Goal: Navigation & Orientation: Find specific page/section

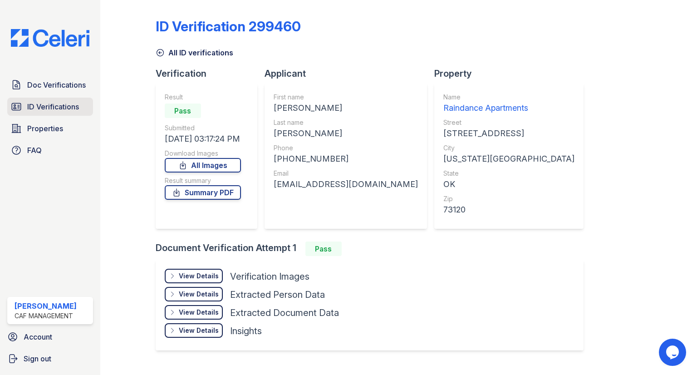
click at [69, 102] on span "ID Verifications" at bounding box center [53, 106] width 52 height 11
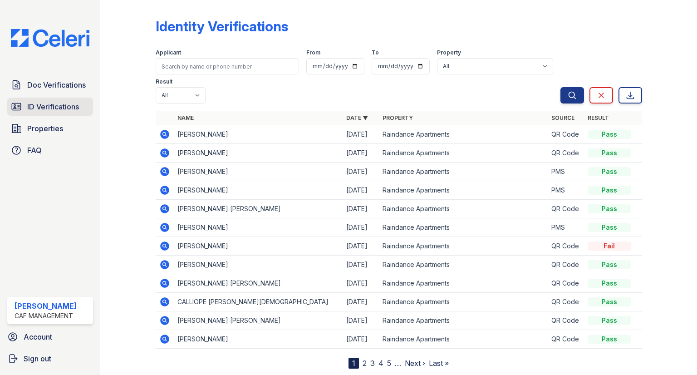
click at [73, 108] on span "ID Verifications" at bounding box center [53, 106] width 52 height 11
click at [363, 359] on link "2" at bounding box center [365, 363] width 4 height 9
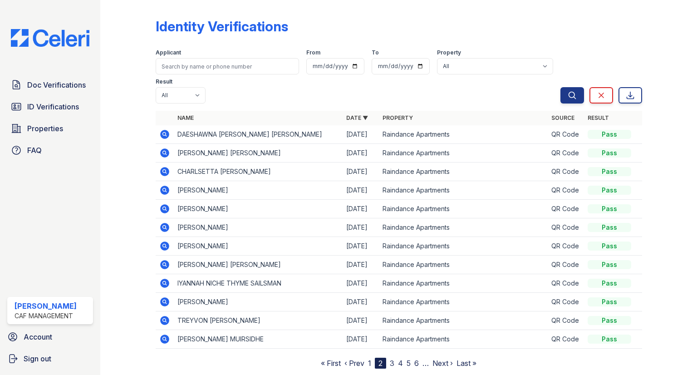
click at [393, 359] on link "3" at bounding box center [392, 363] width 5 height 9
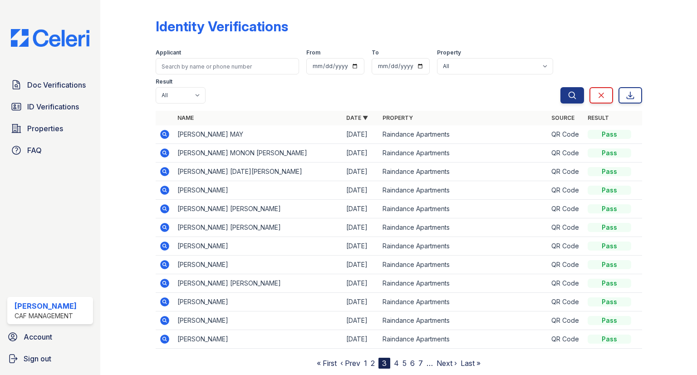
click at [399, 358] on nav "« First ‹ Prev 1 2 3 4 5 6 7 … Next › Last »" at bounding box center [399, 363] width 164 height 11
click at [399, 359] on link "4" at bounding box center [396, 363] width 5 height 9
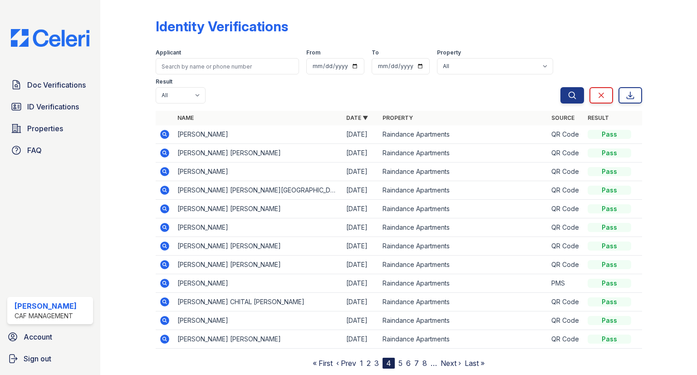
click at [399, 359] on link "5" at bounding box center [401, 363] width 4 height 9
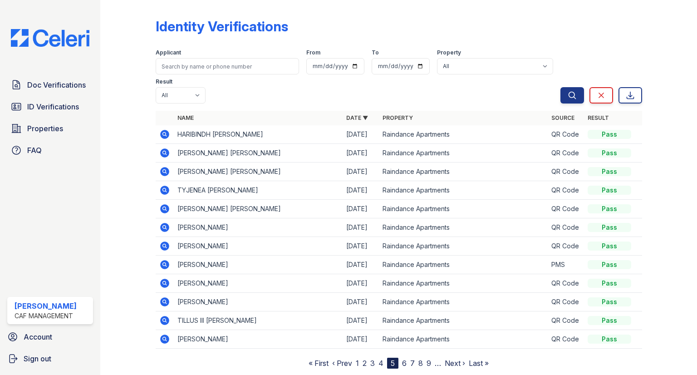
click at [381, 359] on link "4" at bounding box center [381, 363] width 5 height 9
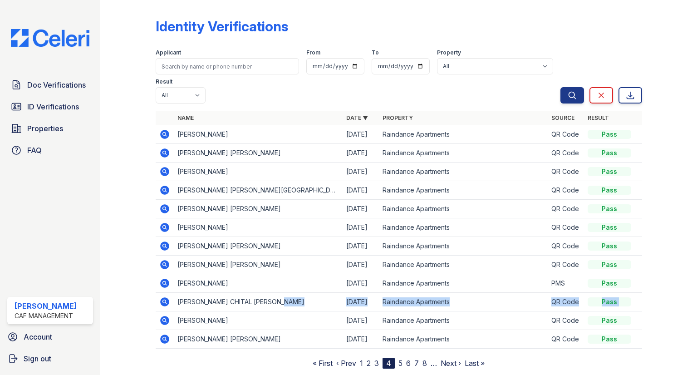
drag, startPoint x: 287, startPoint y: 273, endPoint x: 166, endPoint y: 285, distance: 121.8
click at [166, 285] on table "Name Date ▼ Property Source Result [PERSON_NAME] [DATE] Raindance Apartments QR…" at bounding box center [399, 230] width 487 height 238
click at [287, 293] on td "[PERSON_NAME] CHITAL [PERSON_NAME]" at bounding box center [258, 302] width 169 height 19
click at [162, 315] on icon at bounding box center [164, 320] width 11 height 11
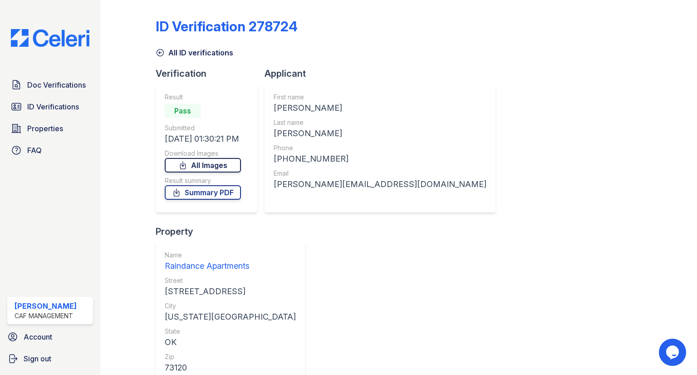
click at [225, 160] on link "All Images" at bounding box center [203, 165] width 76 height 15
click at [54, 104] on span "ID Verifications" at bounding box center [53, 106] width 52 height 11
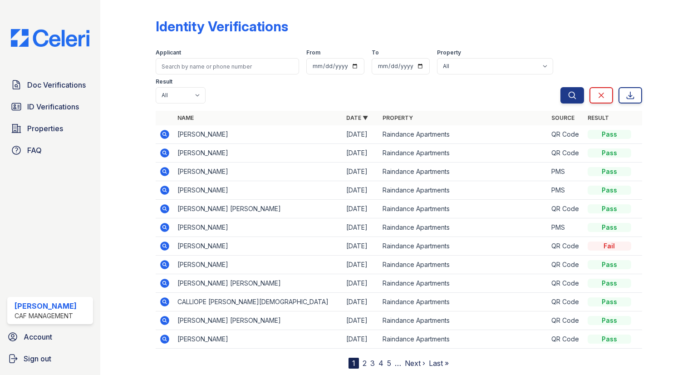
click at [359, 358] on nav "1 2 3 4 5 … Next › Last »" at bounding box center [399, 363] width 100 height 11
click at [360, 358] on nav "1 2 3 4 5 … Next › Last »" at bounding box center [399, 363] width 100 height 11
click at [365, 359] on link "2" at bounding box center [365, 363] width 4 height 9
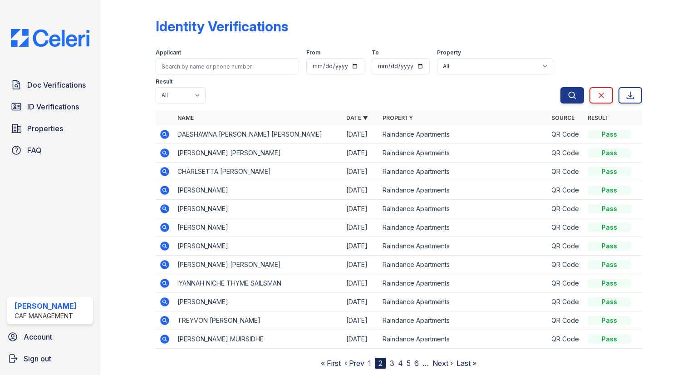
click at [390, 358] on nav "« First ‹ Prev 1 2 3 4 5 6 … Next › Last »" at bounding box center [399, 363] width 156 height 11
click at [392, 359] on link "3" at bounding box center [392, 363] width 5 height 9
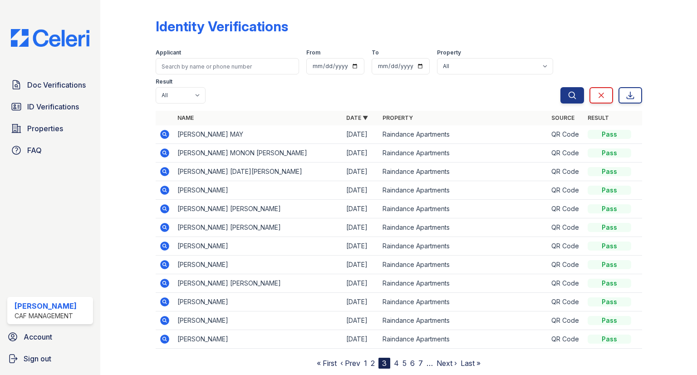
click at [397, 359] on link "4" at bounding box center [396, 363] width 5 height 9
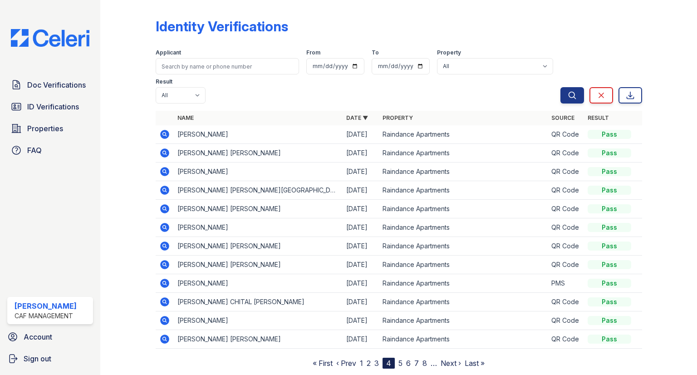
click at [362, 359] on link "1" at bounding box center [361, 363] width 3 height 9
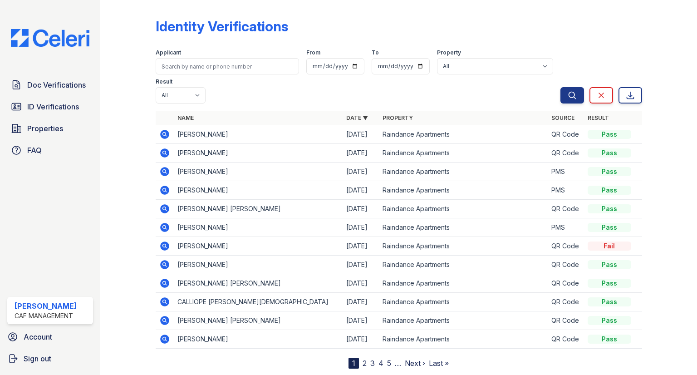
click at [366, 359] on link "2" at bounding box center [365, 363] width 4 height 9
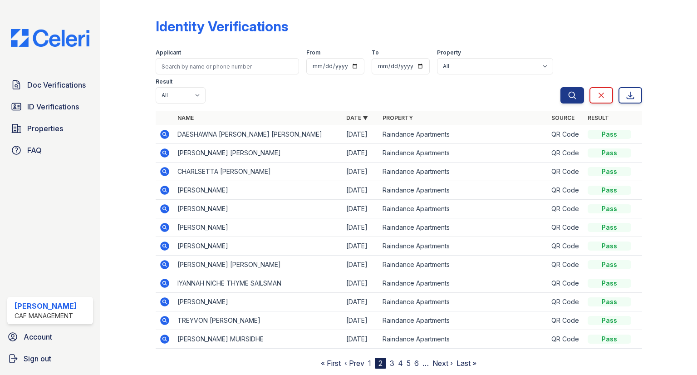
click at [370, 359] on link "1" at bounding box center [369, 363] width 3 height 9
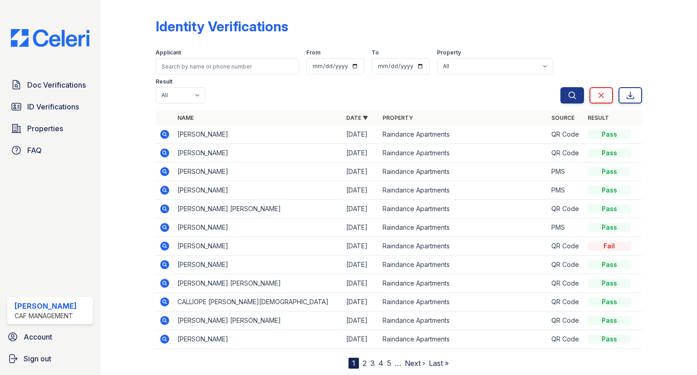
click at [364, 359] on link "2" at bounding box center [365, 363] width 4 height 9
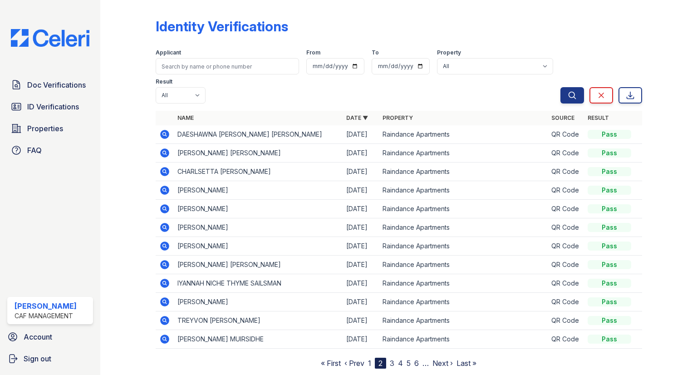
click at [370, 359] on link "1" at bounding box center [369, 363] width 3 height 9
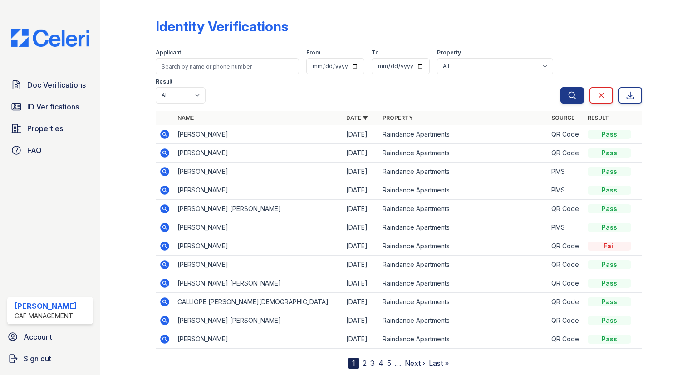
click at [360, 358] on nav "1 2 3 4 5 … Next › Last »" at bounding box center [399, 363] width 100 height 11
click at [363, 359] on link "2" at bounding box center [365, 363] width 4 height 9
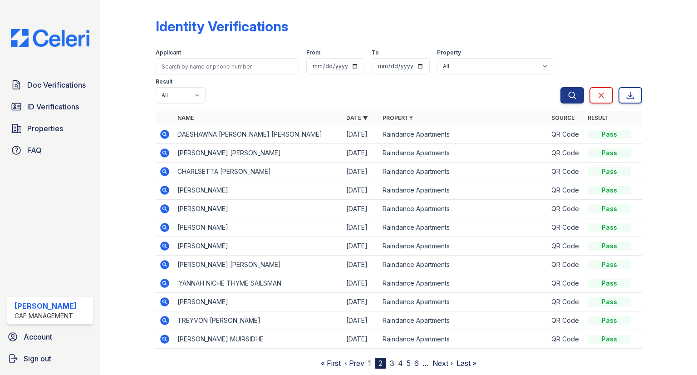
click at [363, 359] on link "‹ Prev" at bounding box center [355, 363] width 20 height 9
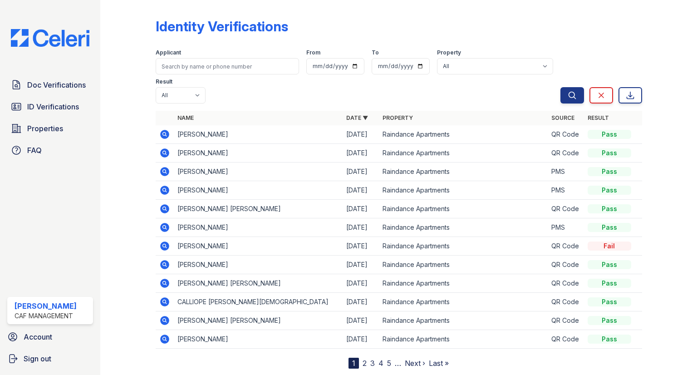
click at [379, 359] on link "4" at bounding box center [381, 363] width 5 height 9
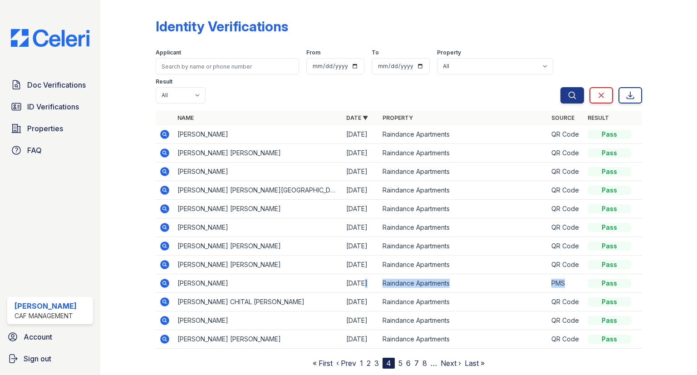
drag, startPoint x: 364, startPoint y: 253, endPoint x: 588, endPoint y: 246, distance: 224.8
click at [588, 274] on tr "Carol Taylor 08/02/25 Raindance Apartments PMS Pass" at bounding box center [399, 283] width 487 height 19
